Goal: Download file/media

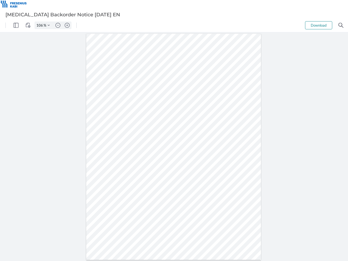
click at [16, 25] on img "Panel" at bounding box center [16, 25] width 5 height 5
click at [28, 25] on img "View Controls" at bounding box center [28, 25] width 5 height 5
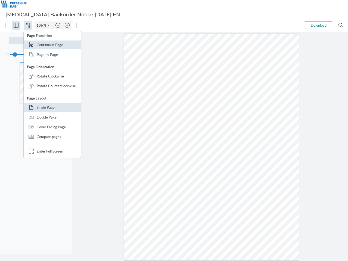
click at [40, 25] on input "106" at bounding box center [39, 25] width 9 height 5
click at [49, 25] on img "Zoom Controls" at bounding box center [49, 25] width 2 height 2
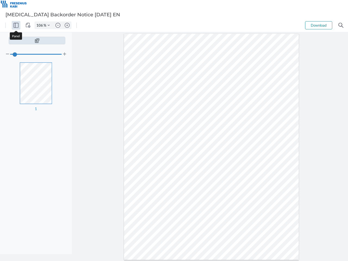
click at [58, 25] on img "Zoom out" at bounding box center [57, 25] width 5 height 5
click at [67, 25] on img "Zoom in" at bounding box center [67, 25] width 5 height 5
type input "106"
click at [318, 25] on button "Download" at bounding box center [318, 25] width 27 height 8
click at [341, 25] on img "Search" at bounding box center [340, 25] width 5 height 5
